Goal: Task Accomplishment & Management: Use online tool/utility

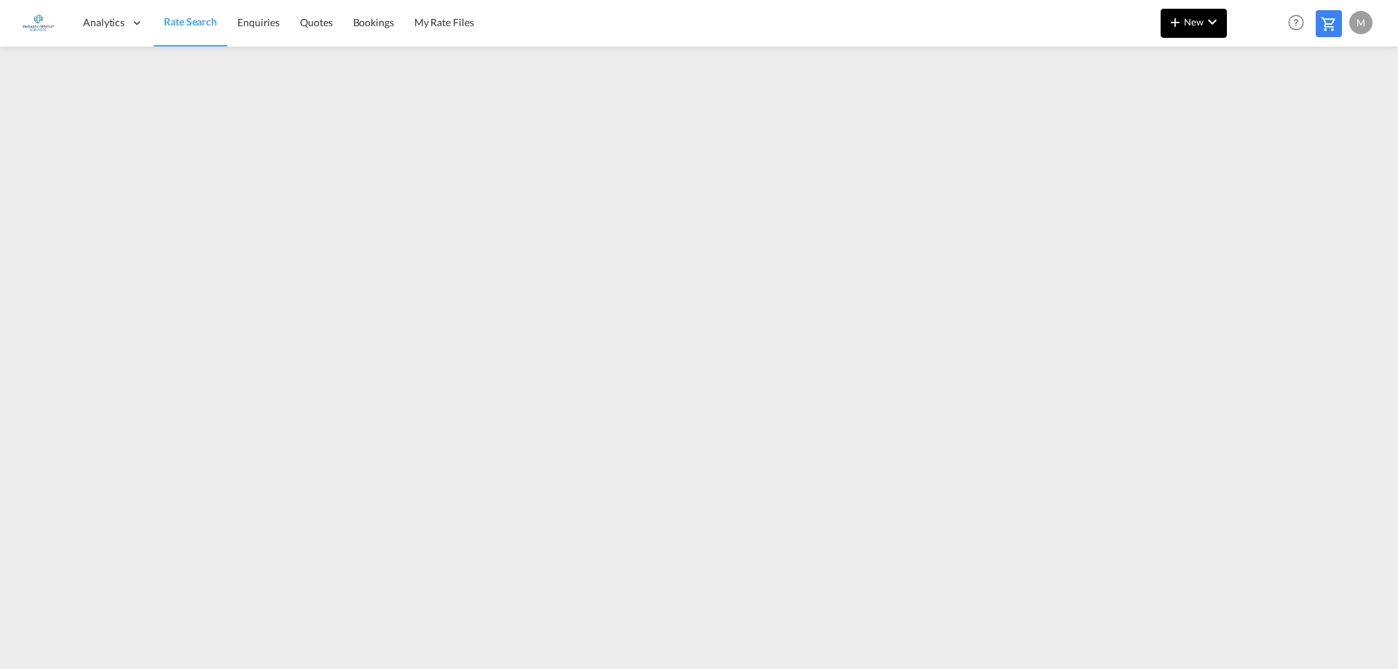
click at [1180, 17] on md-icon "icon-plus 400-fg" at bounding box center [1174, 21] width 17 height 17
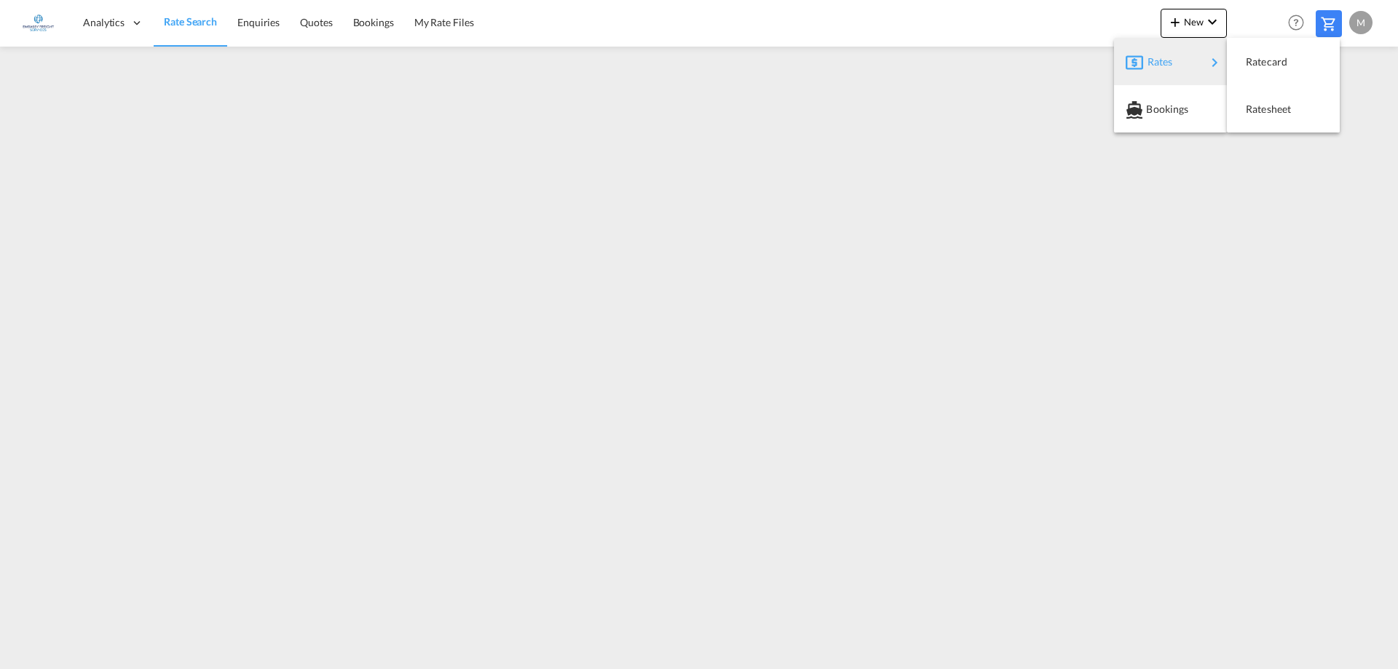
click at [1159, 63] on span "Rates" at bounding box center [1156, 61] width 17 height 29
click at [1262, 113] on span "Ratesheet" at bounding box center [1254, 109] width 16 height 29
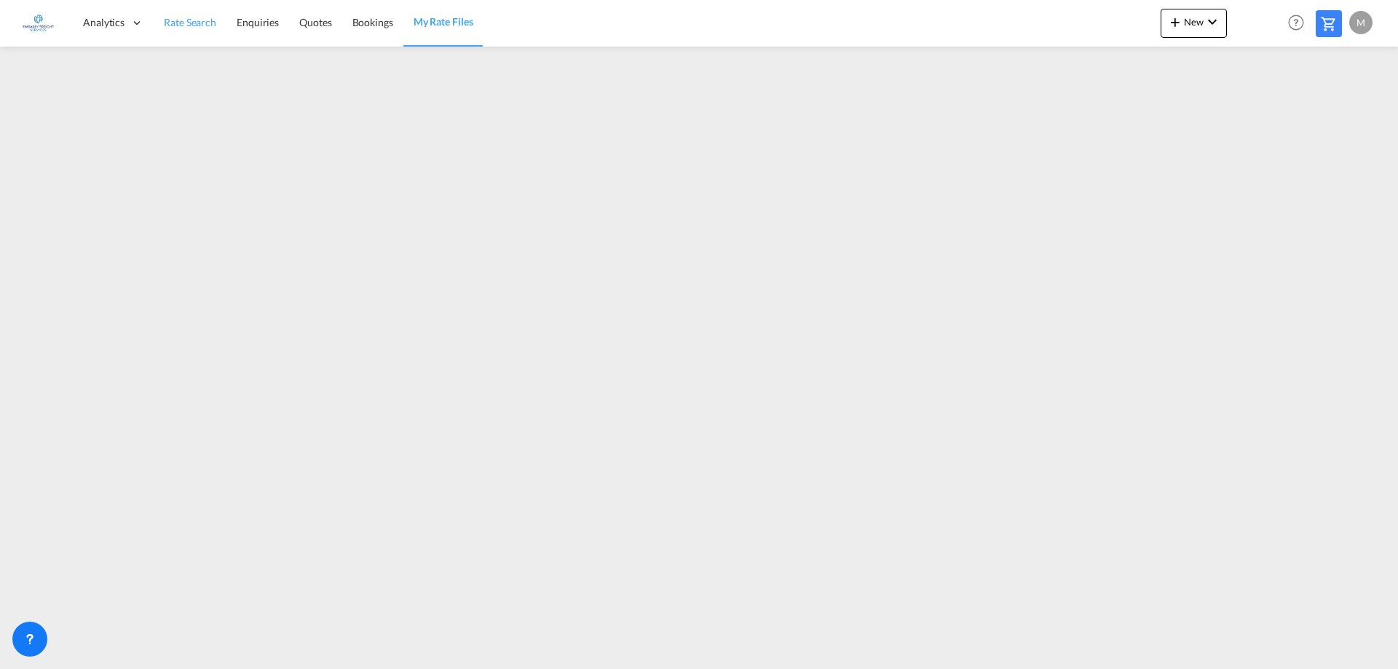
click at [181, 28] on span "Rate Search" at bounding box center [190, 22] width 52 height 12
